Goal: Use online tool/utility: Utilize a website feature to perform a specific function

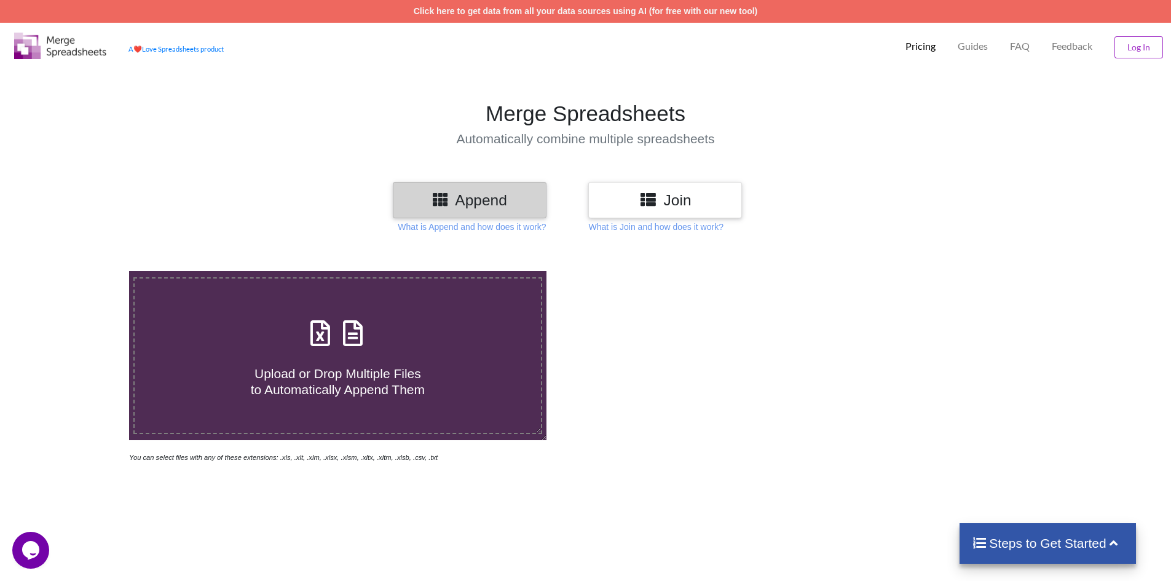
click at [107, 149] on section "Merge Spreadsheets Automatically combine multiple spreadsheets" at bounding box center [585, 124] width 1171 height 116
click at [305, 342] on span at bounding box center [337, 334] width 65 height 29
click at [84, 271] on input "Upload or Drop Multiple Files to Automatically Append Them" at bounding box center [84, 271] width 0 height 0
type input "C:\fakepath\Pass Keys as of Feb 19_25 from Babak.xlsx"
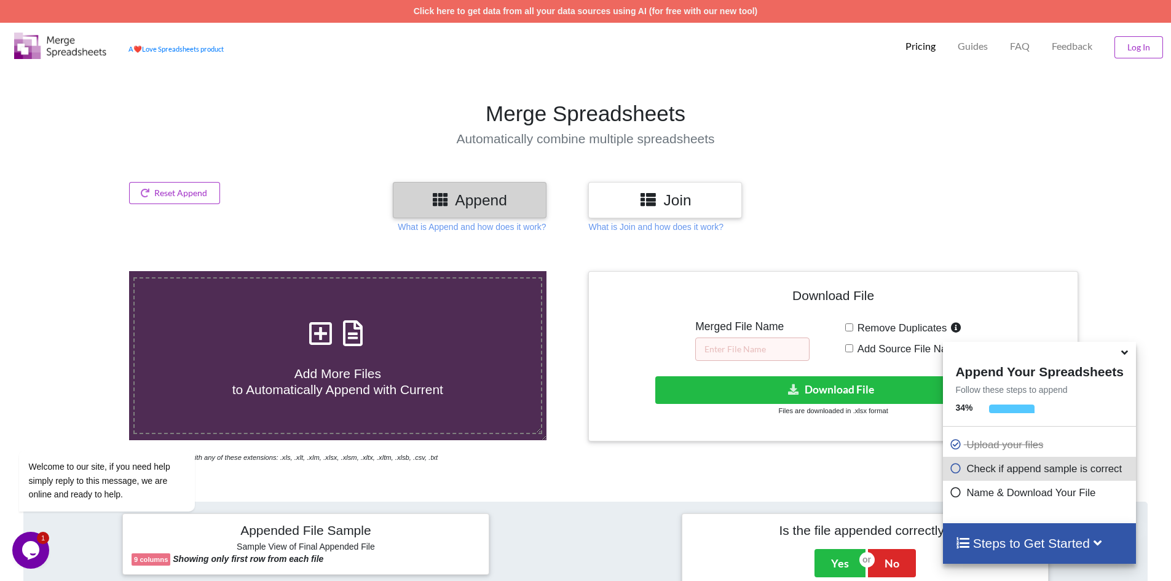
scroll to position [502, 0]
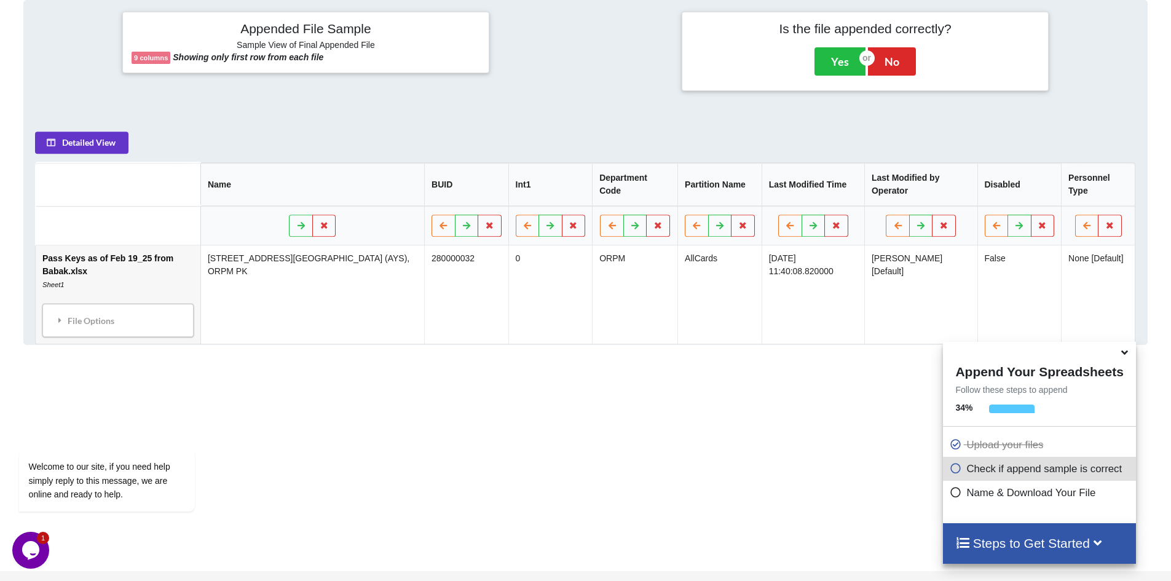
click at [1123, 356] on icon at bounding box center [1124, 350] width 13 height 11
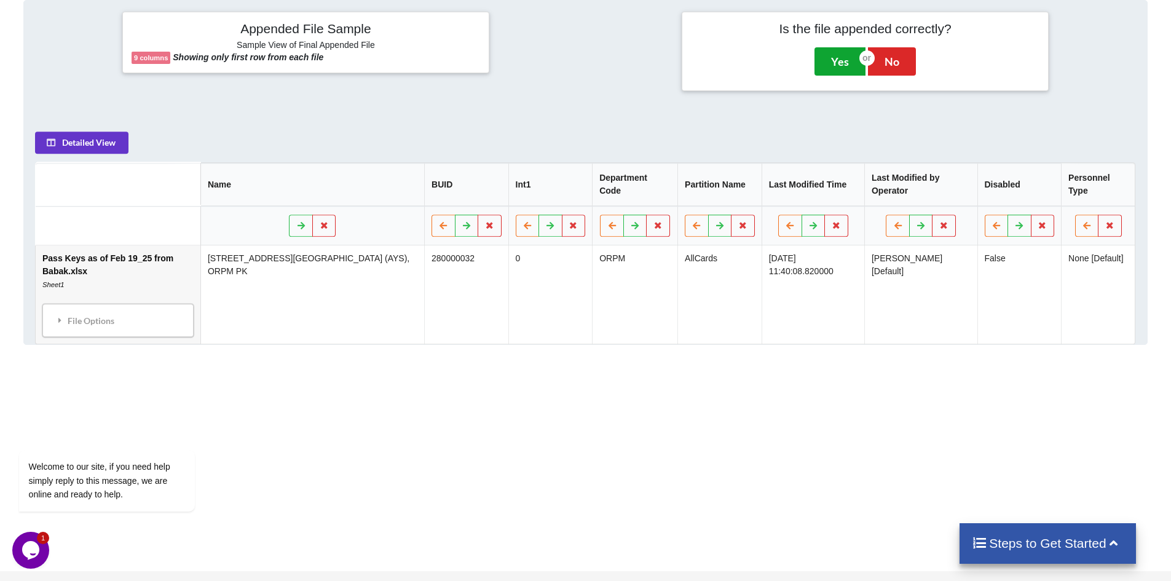
click at [845, 61] on button "Yes" at bounding box center [840, 61] width 51 height 28
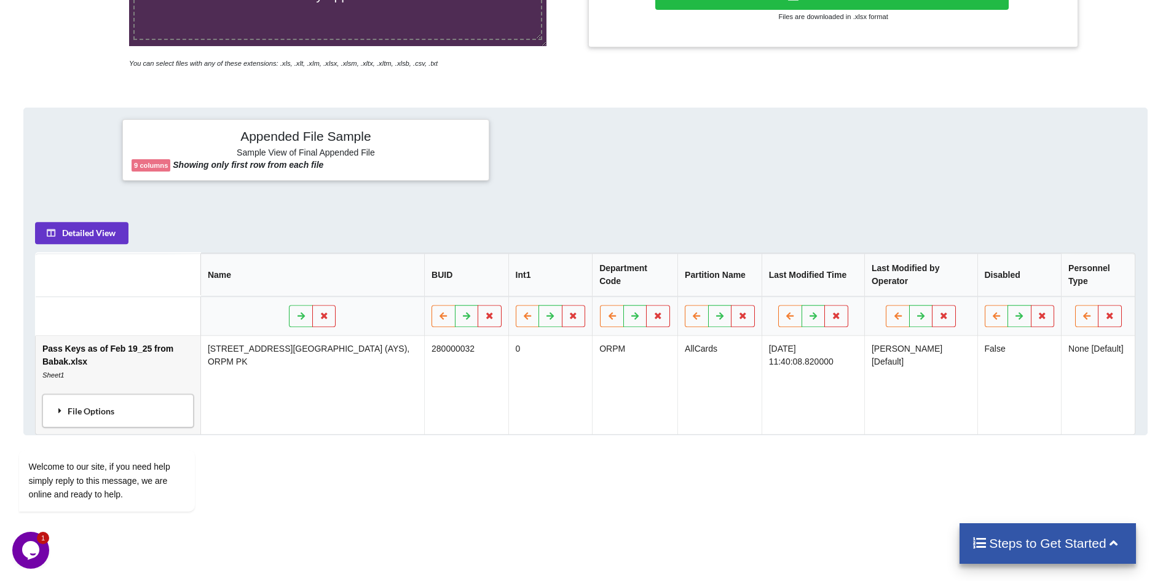
scroll to position [456, 0]
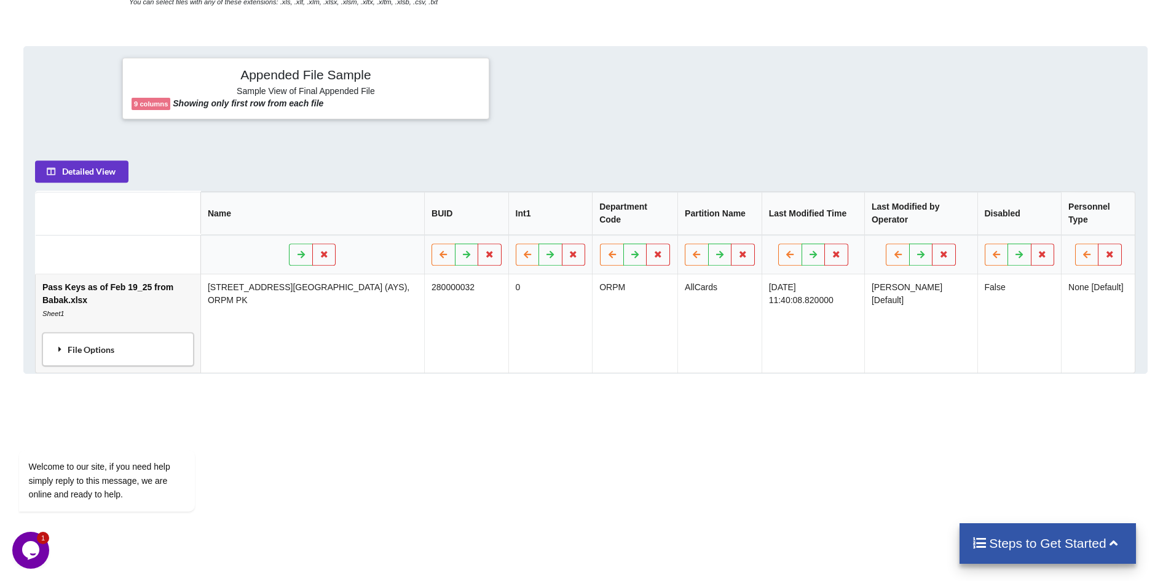
click at [101, 336] on div "File Options" at bounding box center [118, 349] width 144 height 26
click at [128, 354] on div "Welcome to our site, if you need help simply reply to this message, we are onli…" at bounding box center [122, 429] width 221 height 187
click at [122, 349] on div "Welcome to our site, if you need help simply reply to this message, we are onli…" at bounding box center [122, 429] width 221 height 187
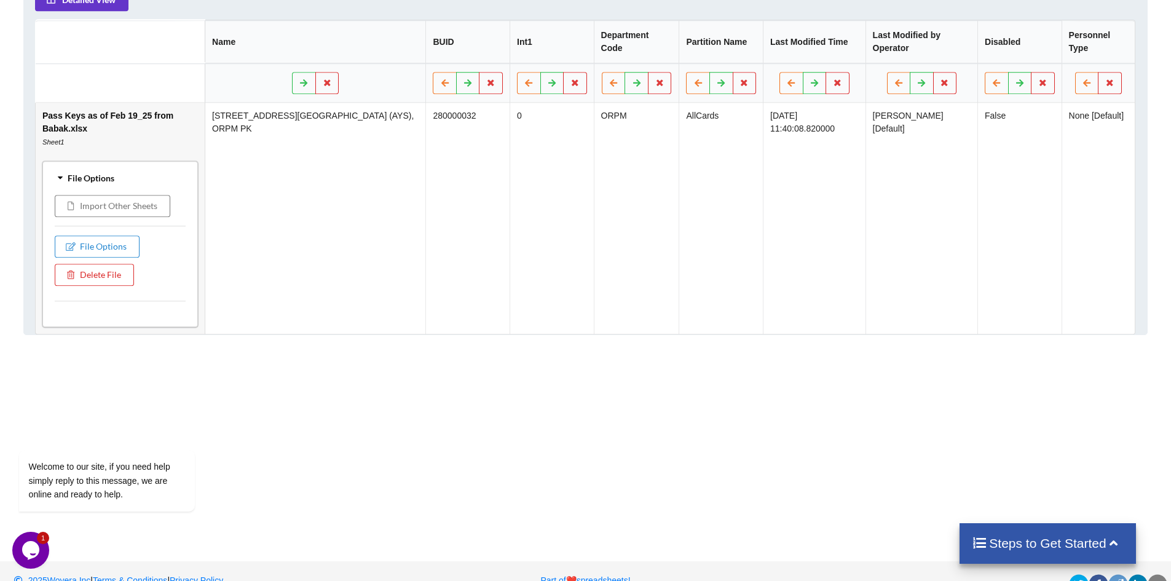
scroll to position [258, 0]
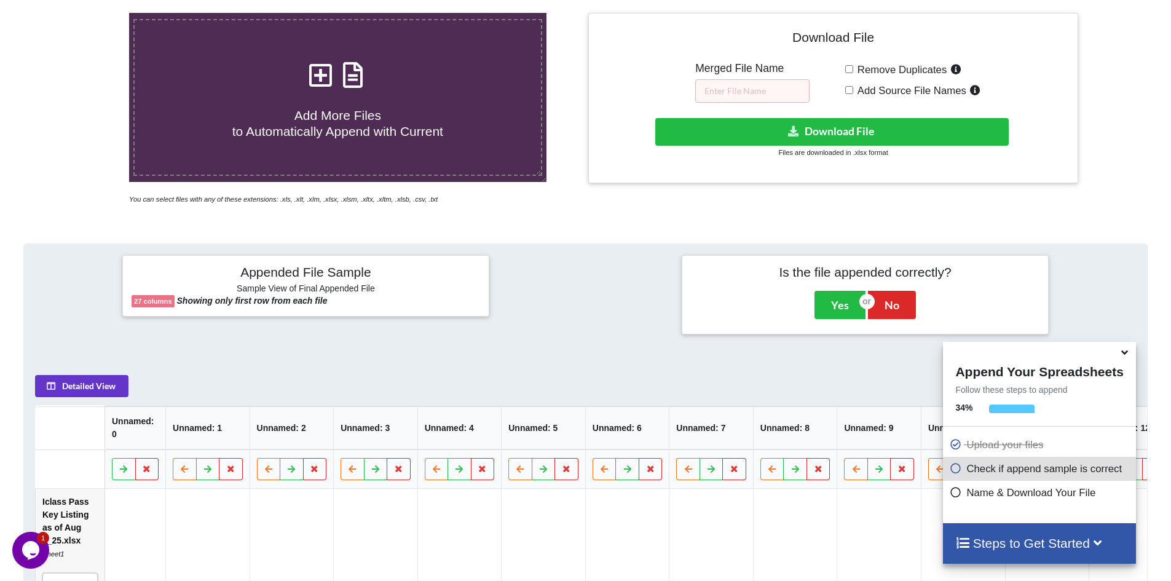
scroll to position [502, 0]
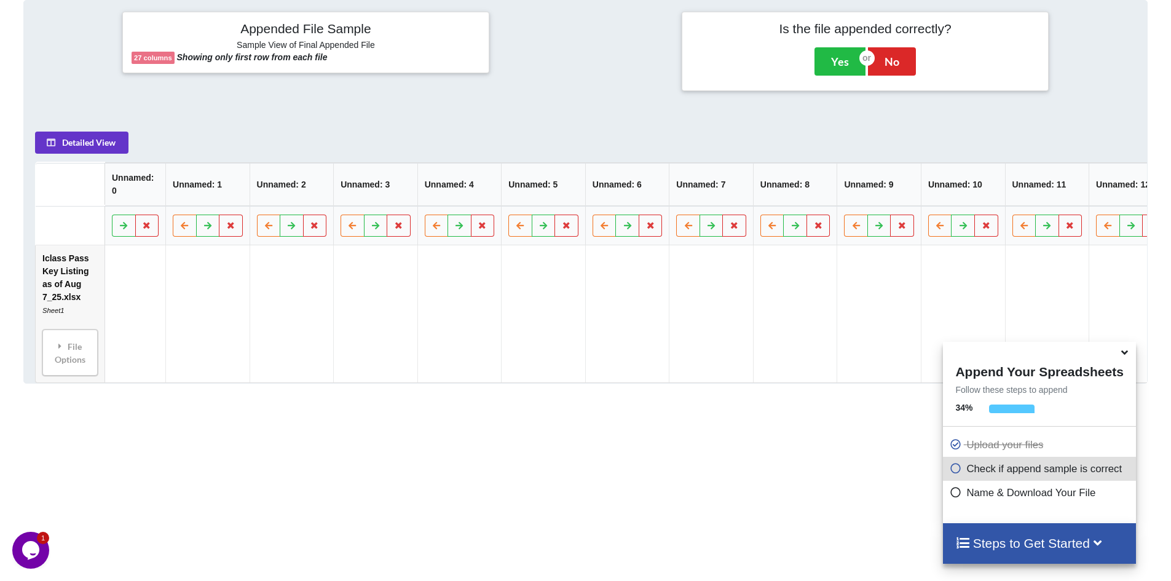
click at [1124, 356] on icon at bounding box center [1124, 350] width 13 height 11
